Goal: Book appointment/travel/reservation

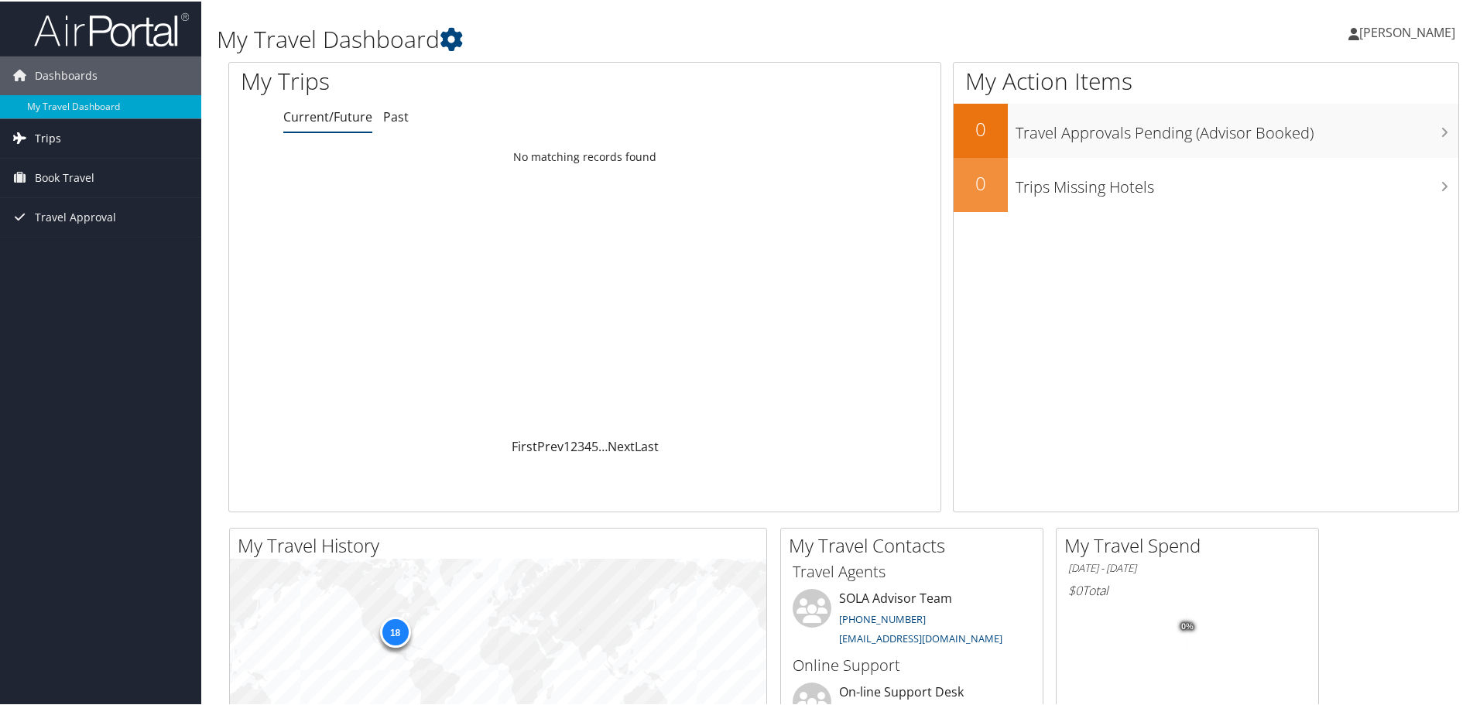
click at [47, 134] on span "Trips" at bounding box center [48, 137] width 26 height 39
click at [58, 245] on span "Book Travel" at bounding box center [65, 246] width 60 height 39
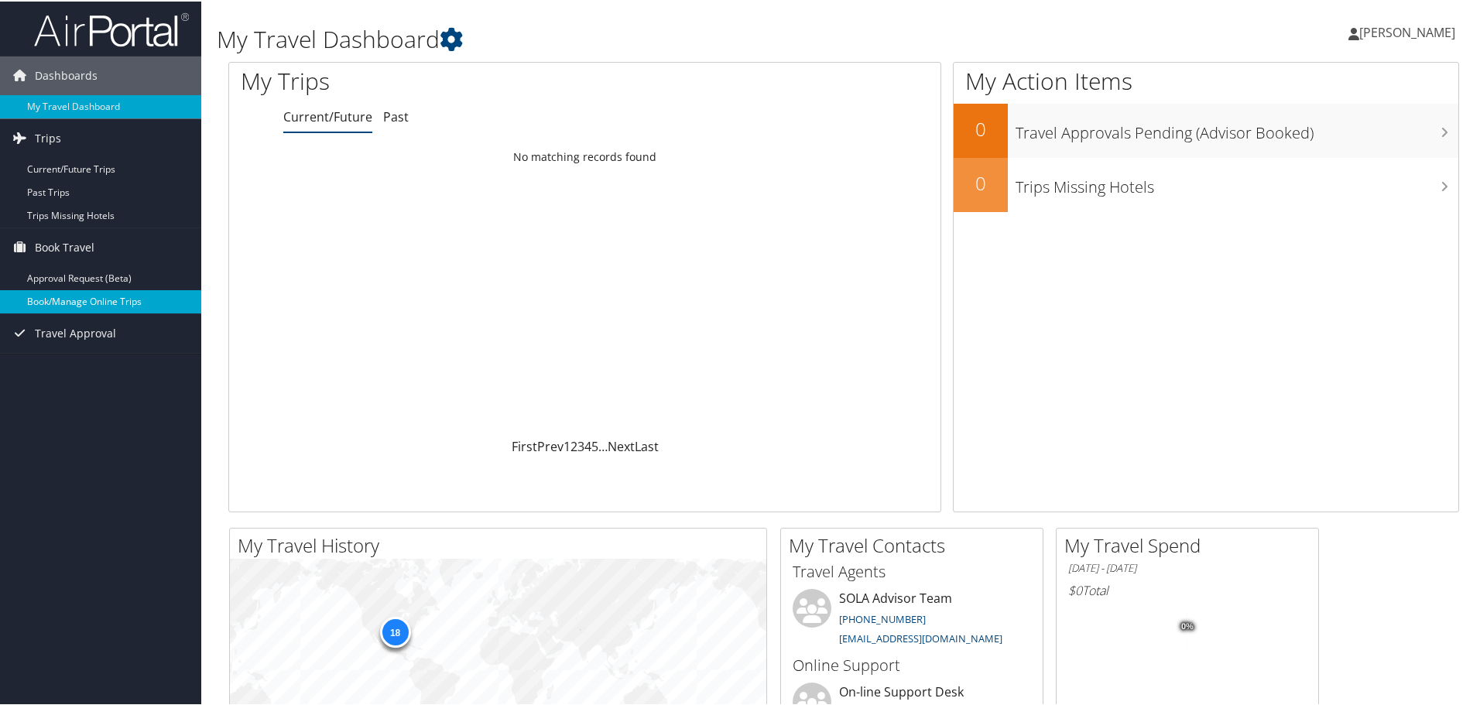
click at [77, 297] on link "Book/Manage Online Trips" at bounding box center [100, 300] width 201 height 23
